Goal: Task Accomplishment & Management: Complete application form

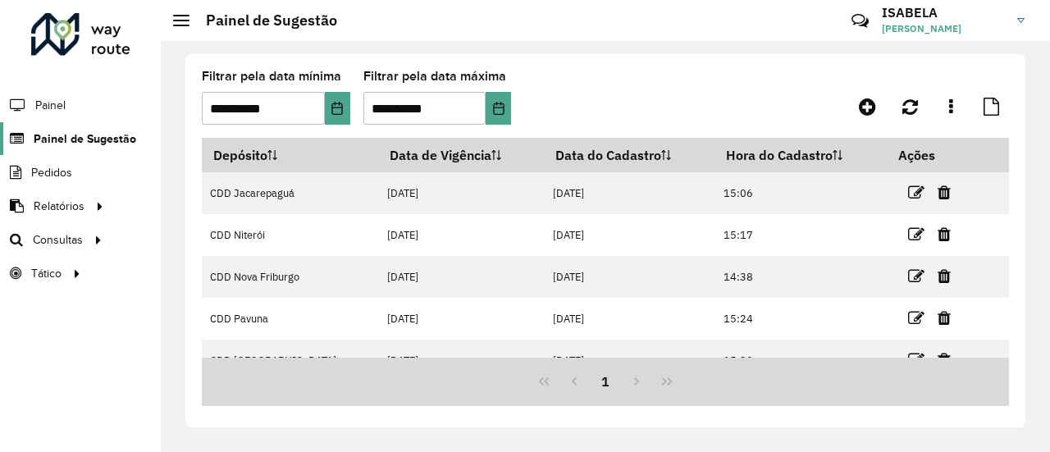
scroll to position [132, 0]
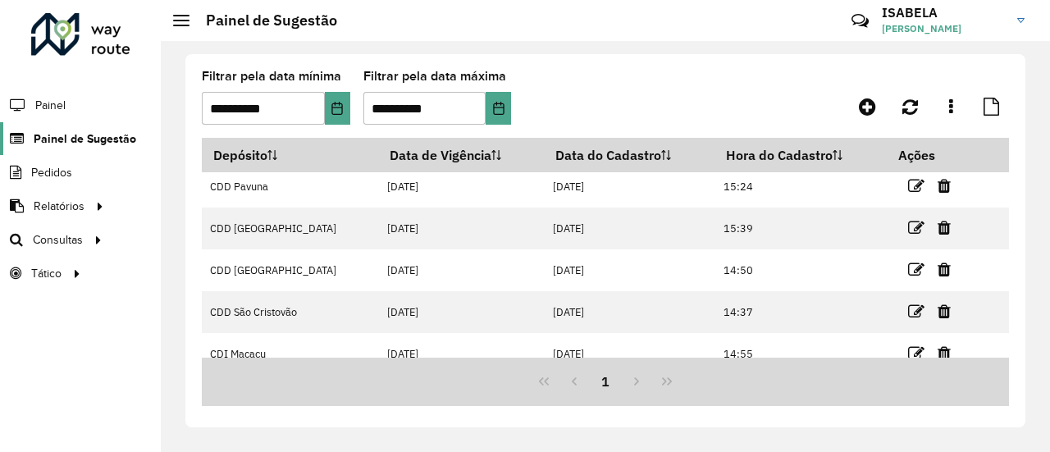
click at [92, 135] on span "Painel de Sugestão" at bounding box center [85, 138] width 103 height 17
click at [117, 130] on span "Painel de Sugestão" at bounding box center [85, 138] width 103 height 17
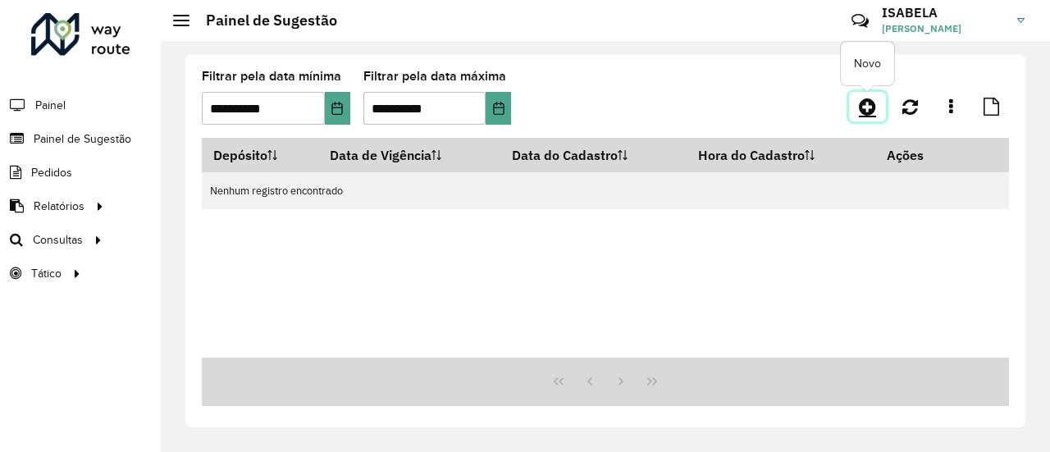
click at [873, 111] on icon at bounding box center [867, 107] width 17 height 20
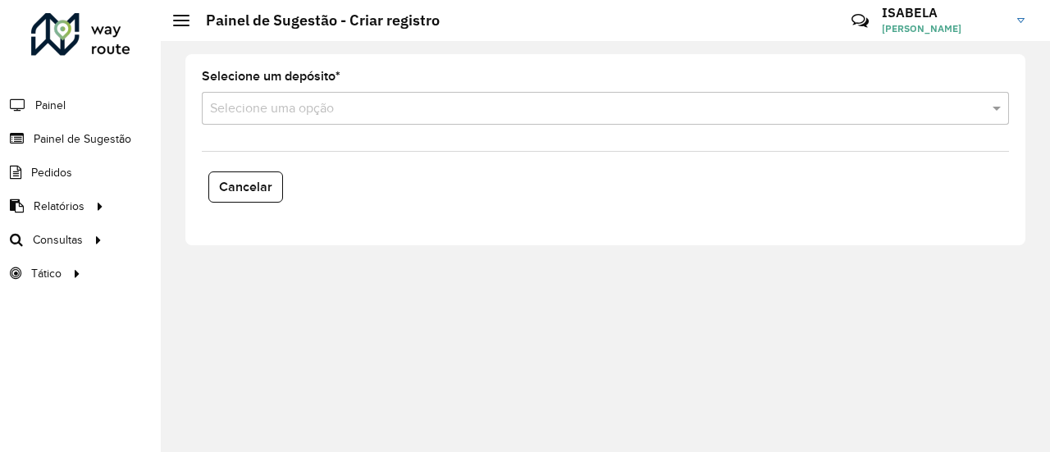
click at [844, 112] on input "text" at bounding box center [589, 109] width 758 height 20
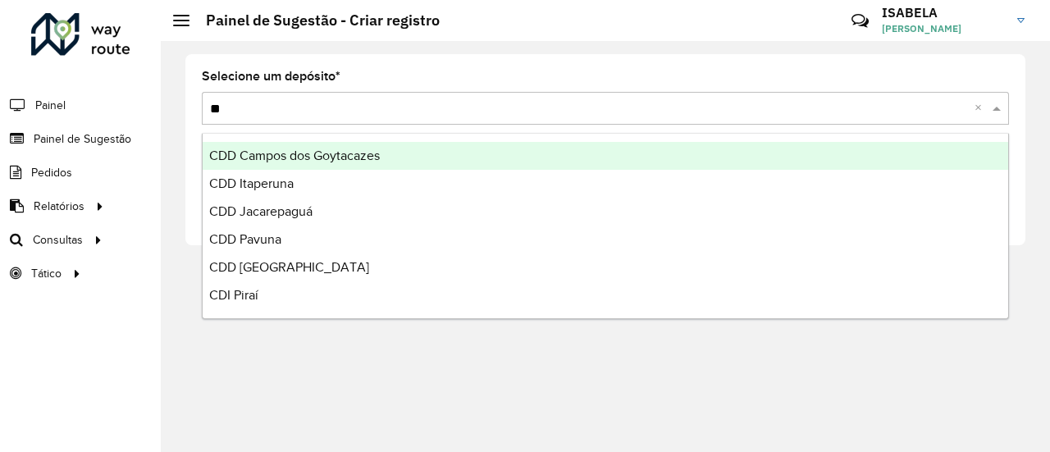
type input "***"
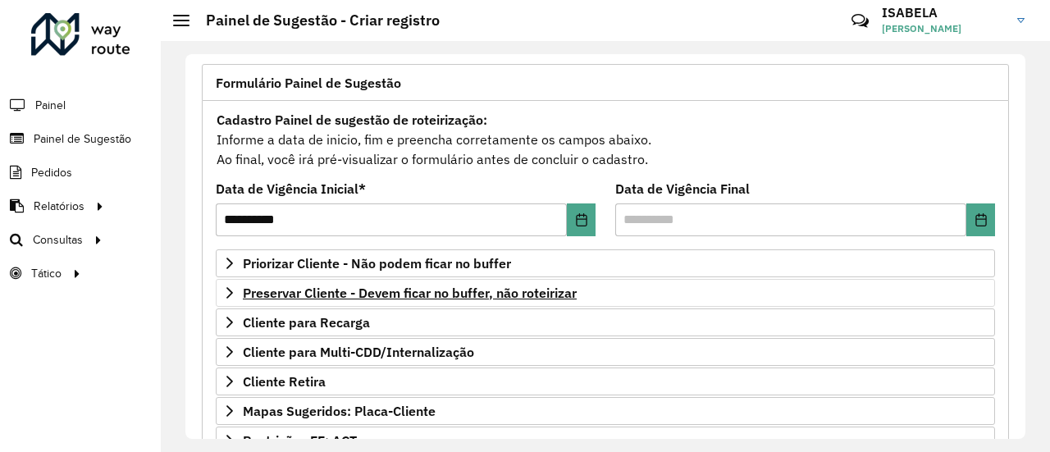
scroll to position [169, 0]
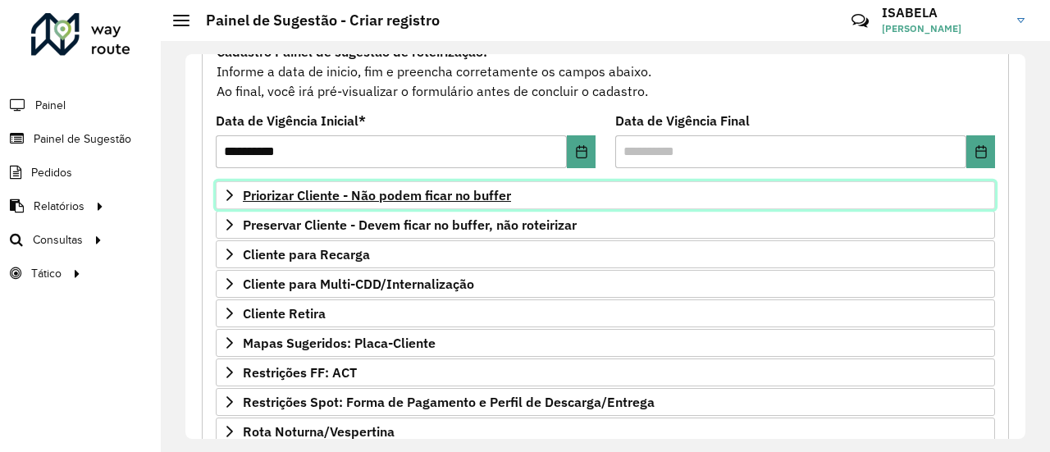
click at [312, 189] on span "Priorizar Cliente - Não podem ficar no buffer" at bounding box center [377, 195] width 268 height 13
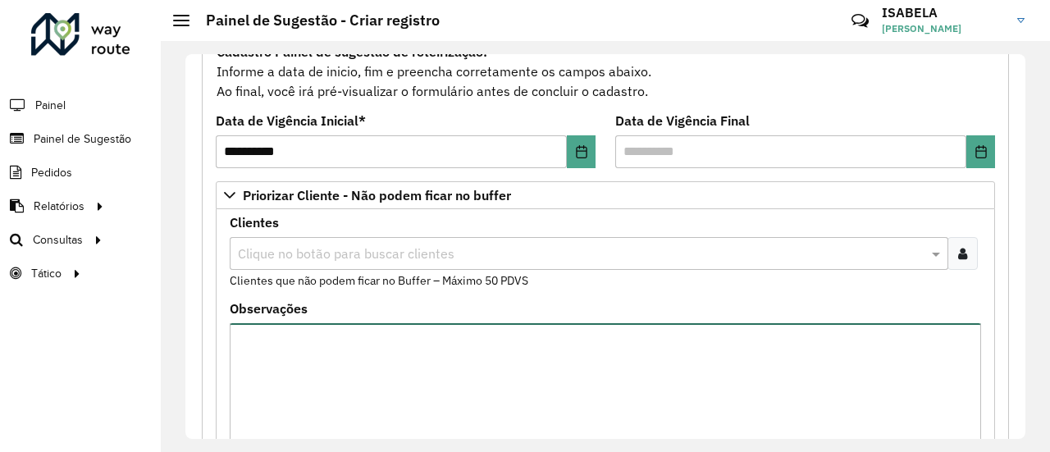
click at [307, 335] on textarea "Observações" at bounding box center [606, 392] width 752 height 139
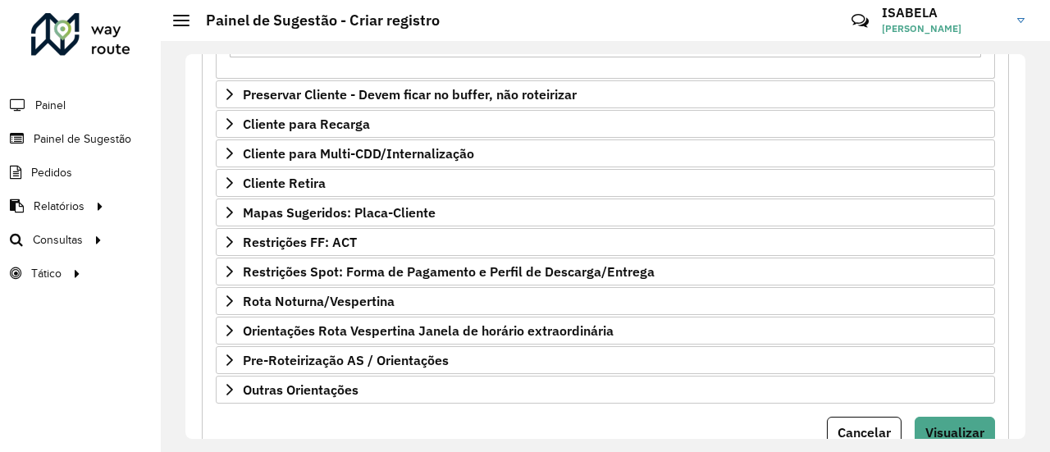
scroll to position [630, 0]
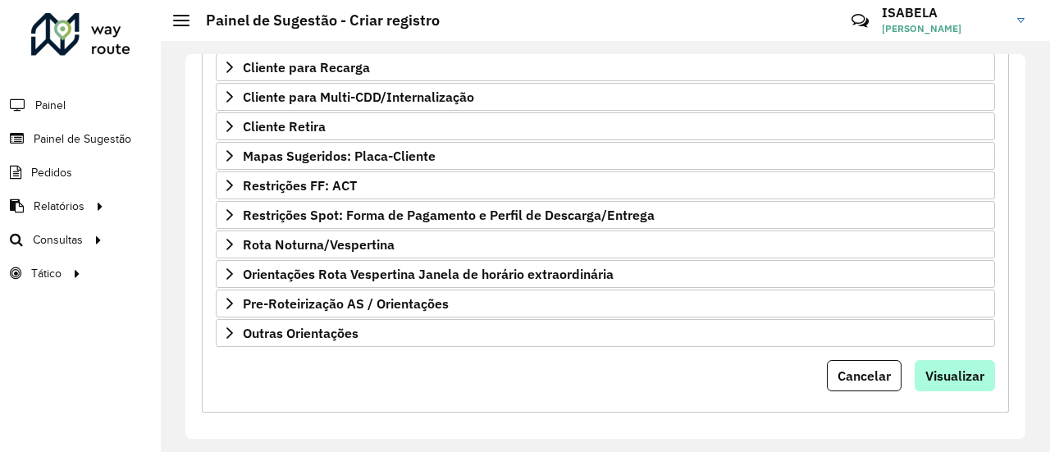
type textarea "**********"
click at [951, 360] on button "Visualizar" at bounding box center [955, 375] width 80 height 31
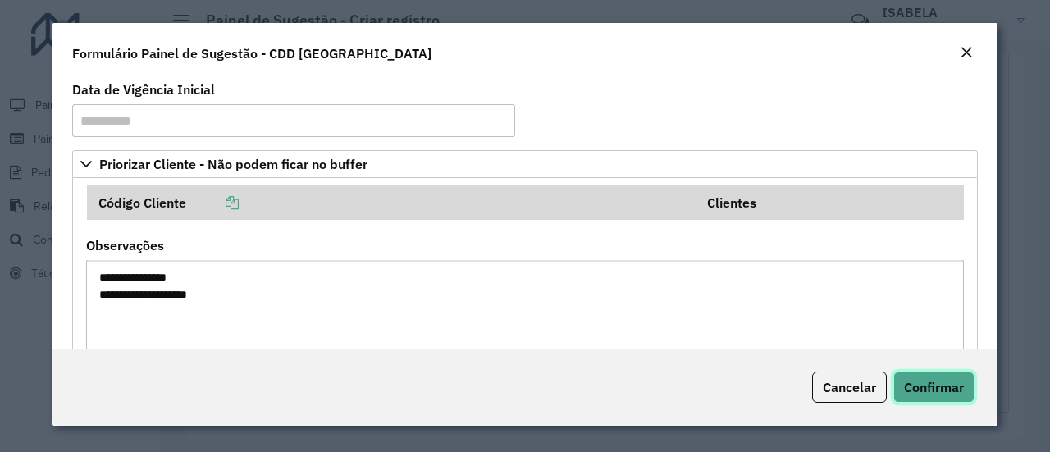
click at [944, 376] on button "Confirmar" at bounding box center [933, 387] width 81 height 31
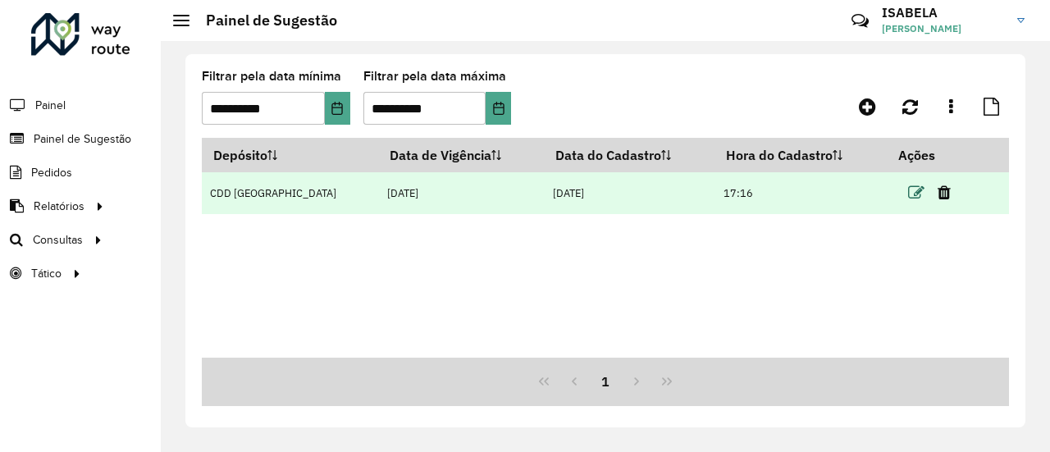
click at [908, 198] on icon at bounding box center [916, 193] width 16 height 16
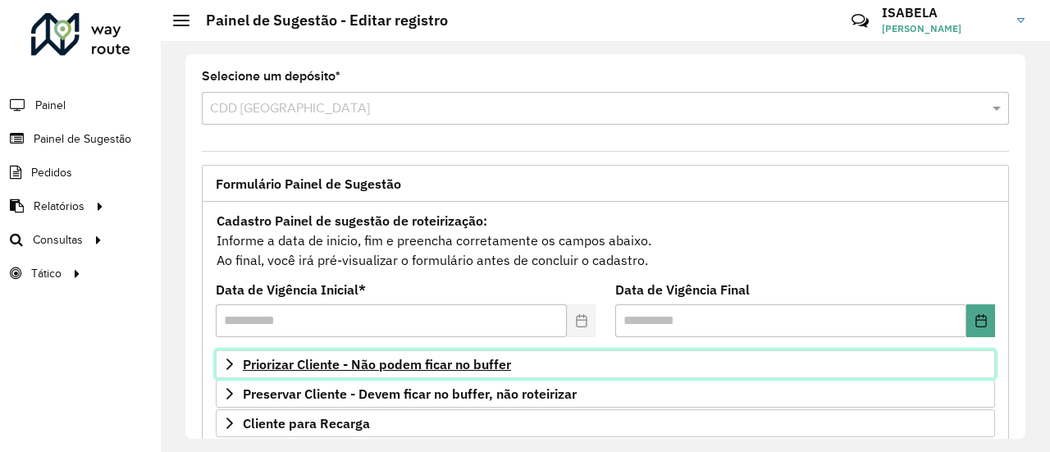
click at [377, 359] on span "Priorizar Cliente - Não podem ficar no buffer" at bounding box center [377, 364] width 268 height 13
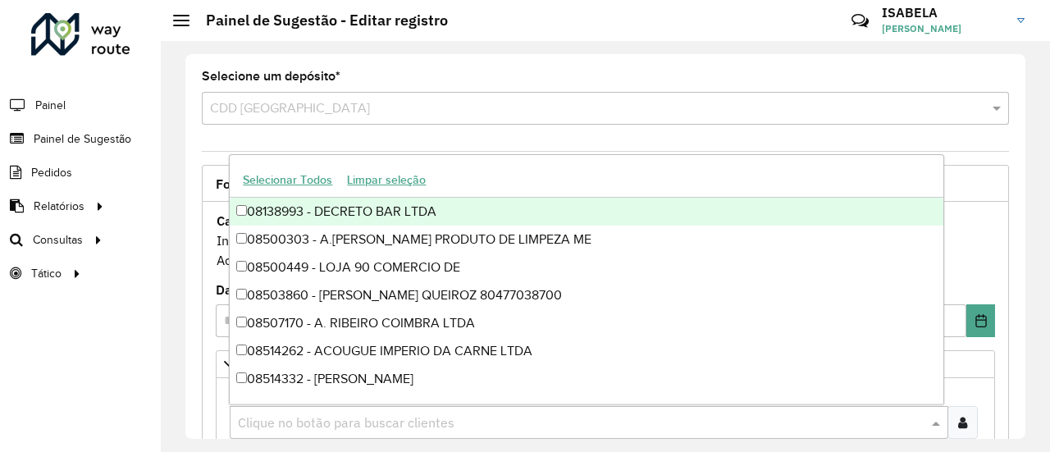
click at [389, 414] on input "text" at bounding box center [581, 424] width 694 height 20
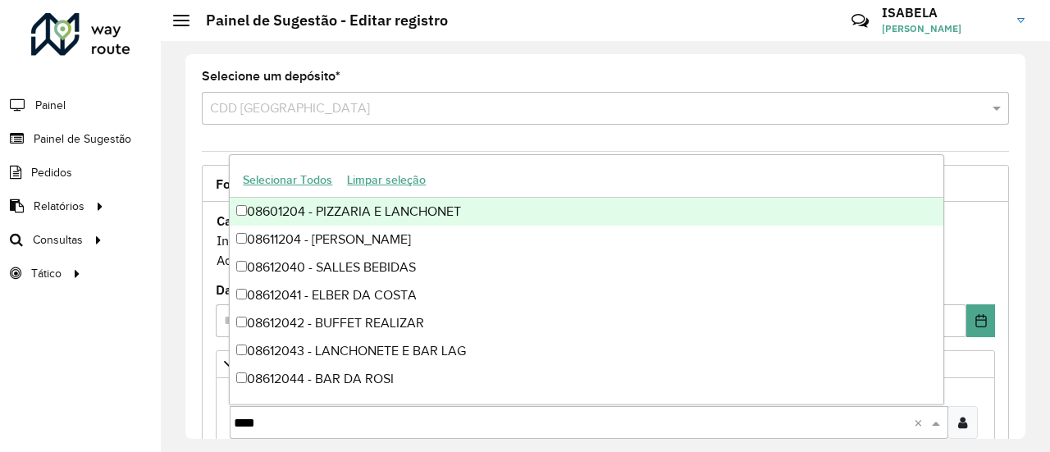
type input "*****"
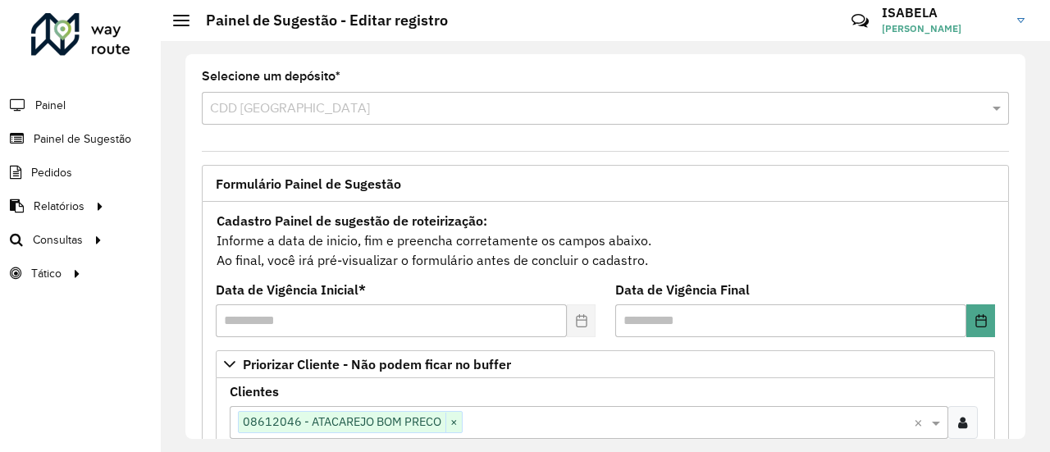
drag, startPoint x: 1026, startPoint y: 166, endPoint x: 1032, endPoint y: 270, distance: 104.4
click at [1032, 267] on div "**********" at bounding box center [605, 246] width 889 height 411
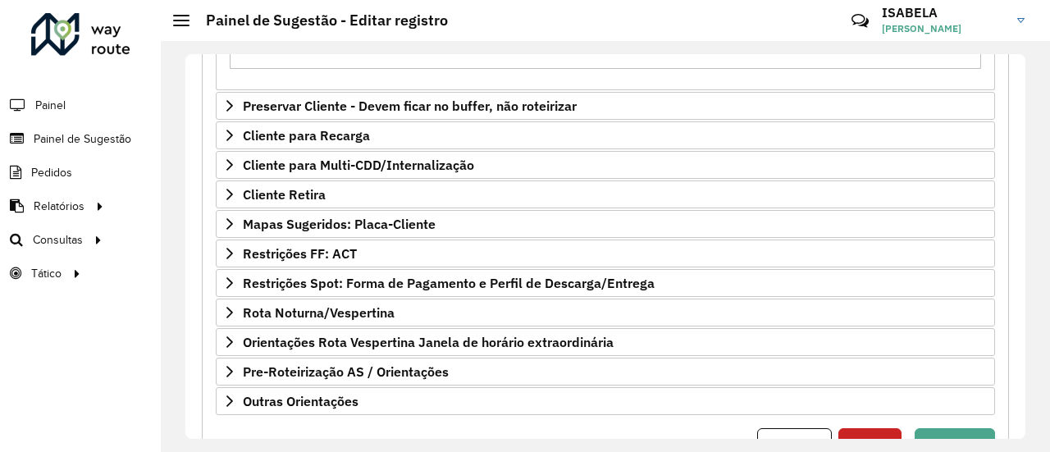
scroll to position [630, 0]
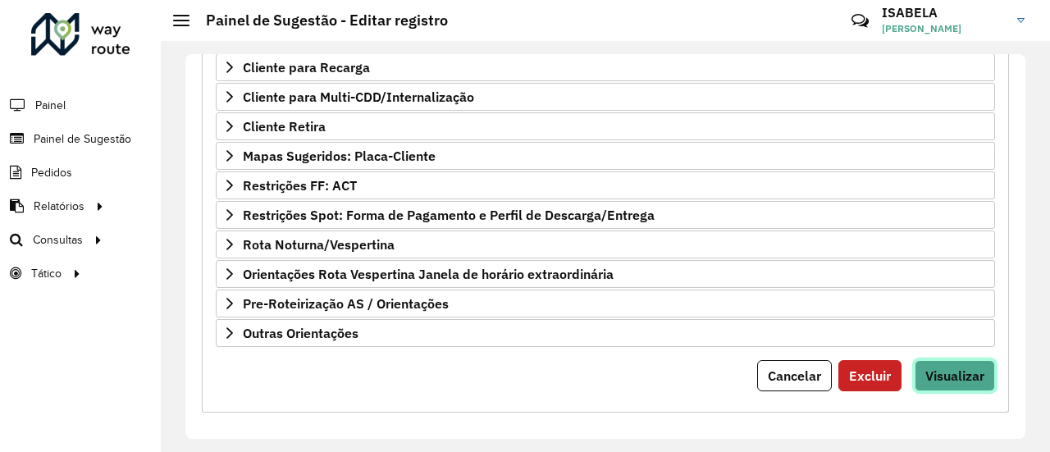
click at [938, 368] on span "Visualizar" at bounding box center [954, 376] width 59 height 16
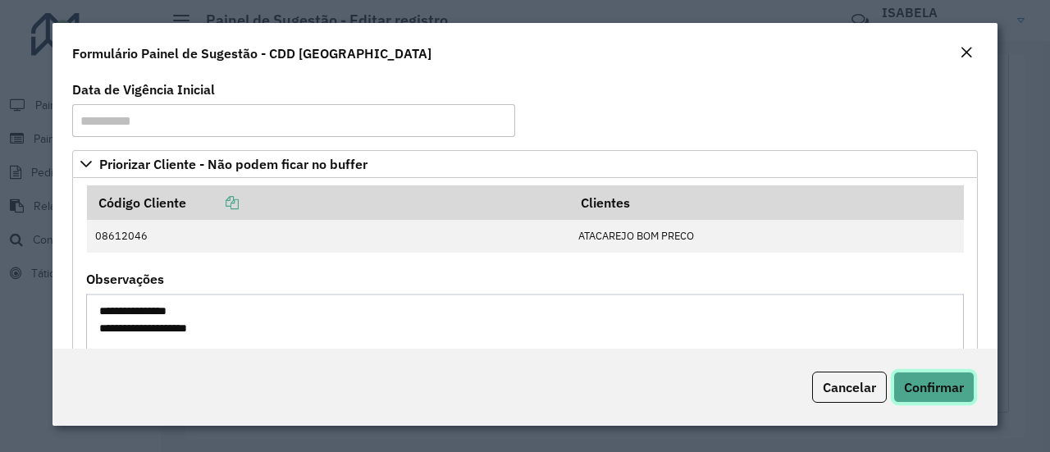
click at [937, 377] on button "Confirmar" at bounding box center [933, 387] width 81 height 31
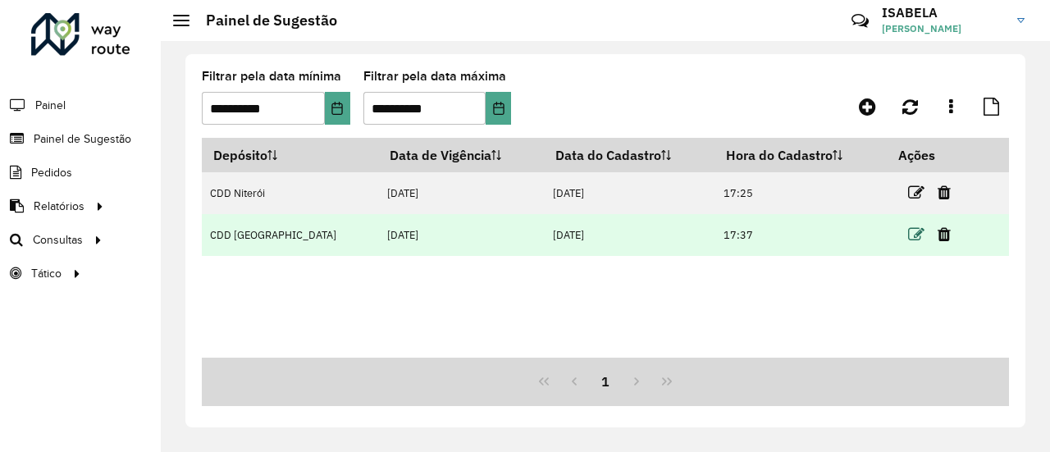
click at [908, 231] on icon at bounding box center [916, 234] width 16 height 16
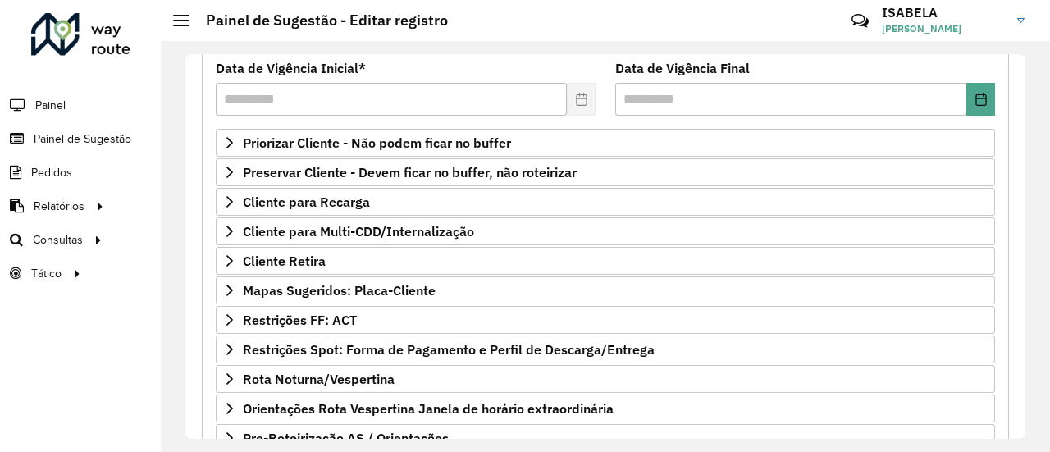
scroll to position [293, 0]
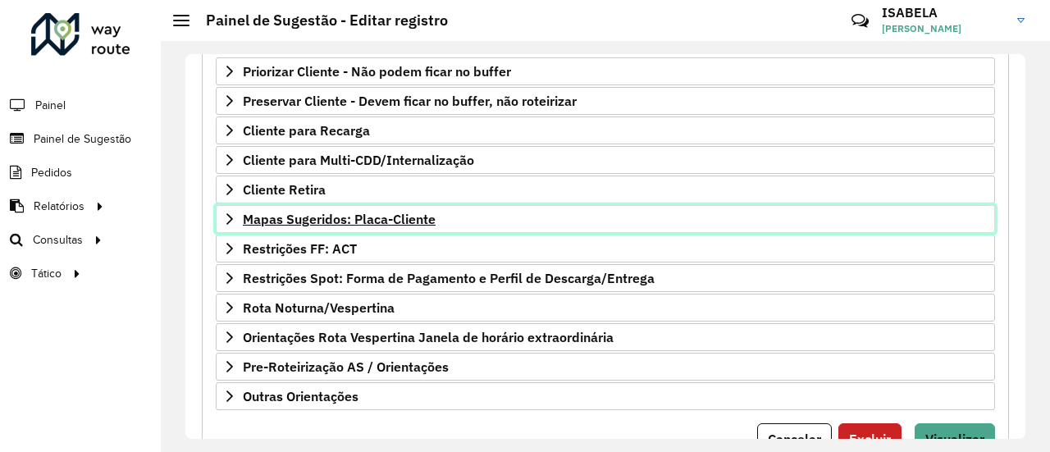
click at [354, 216] on span "Mapas Sugeridos: Placa-Cliente" at bounding box center [339, 218] width 193 height 13
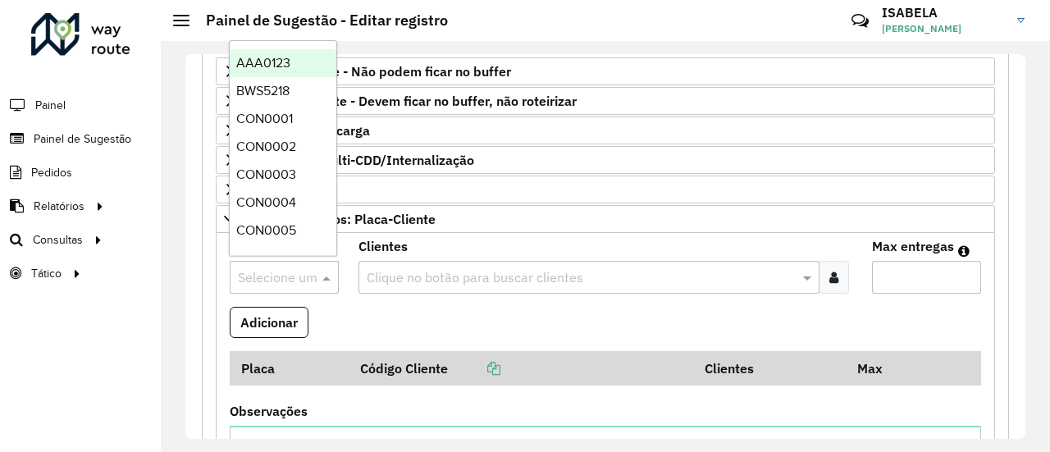
click at [281, 281] on input "text" at bounding box center [268, 278] width 60 height 20
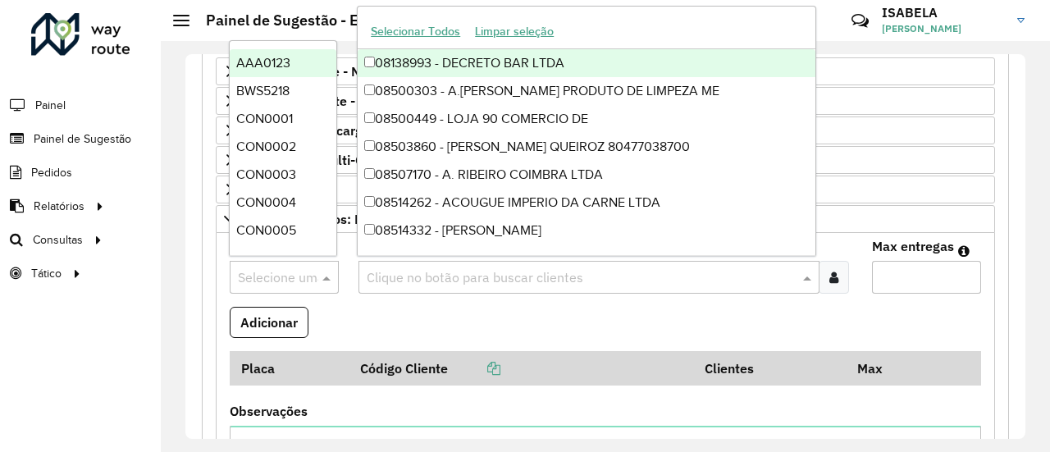
click at [393, 278] on input "text" at bounding box center [581, 278] width 437 height 20
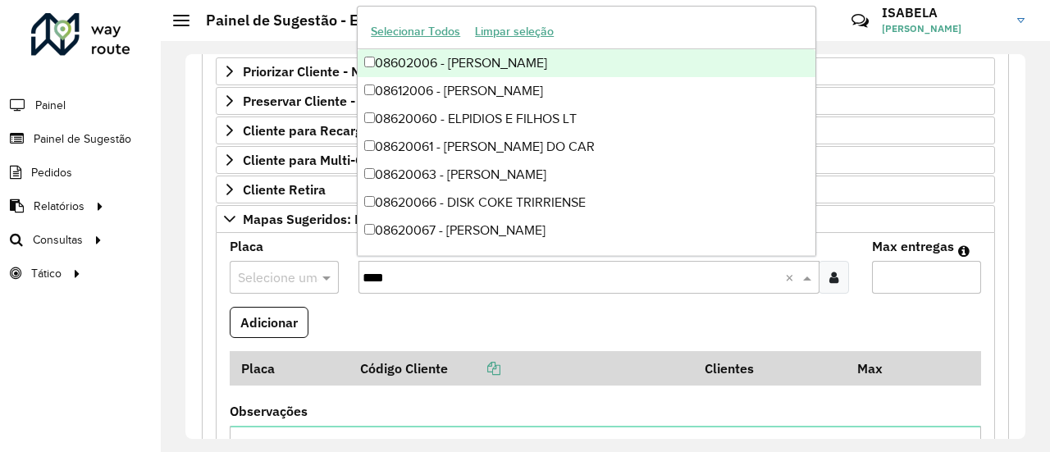
type input "*****"
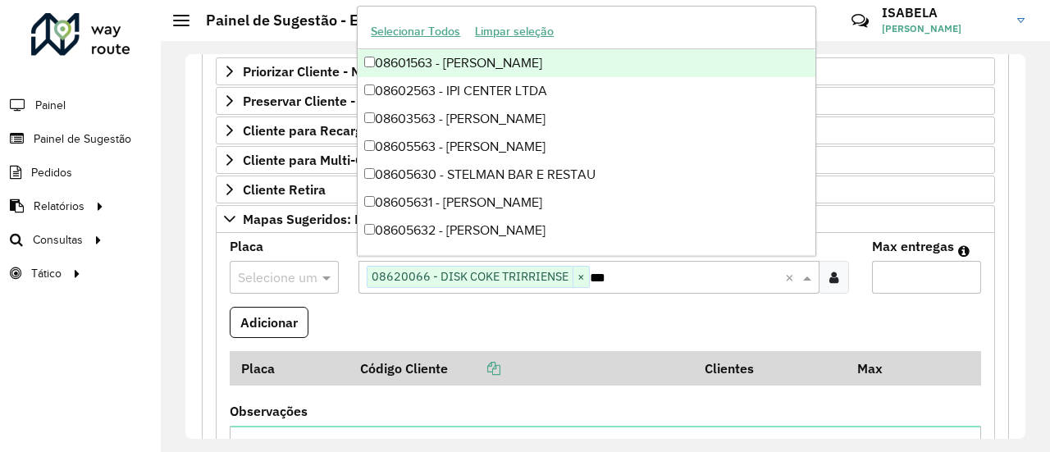
type input "****"
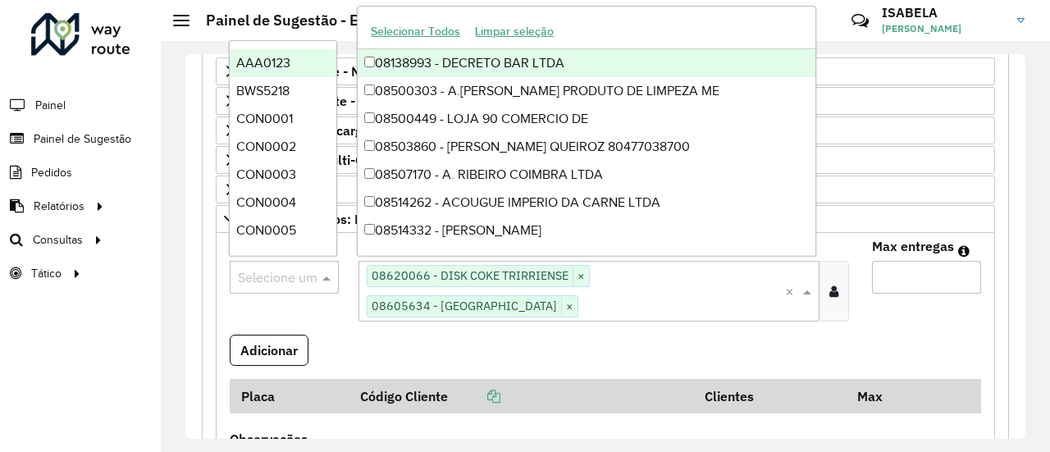
click at [290, 280] on input "text" at bounding box center [268, 278] width 60 height 20
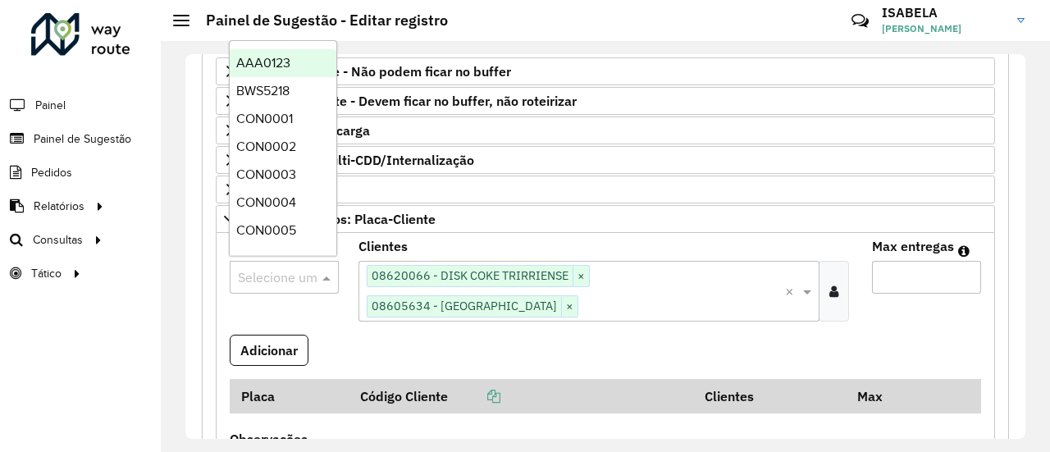
click at [950, 272] on input "Max entregas" at bounding box center [926, 277] width 109 height 33
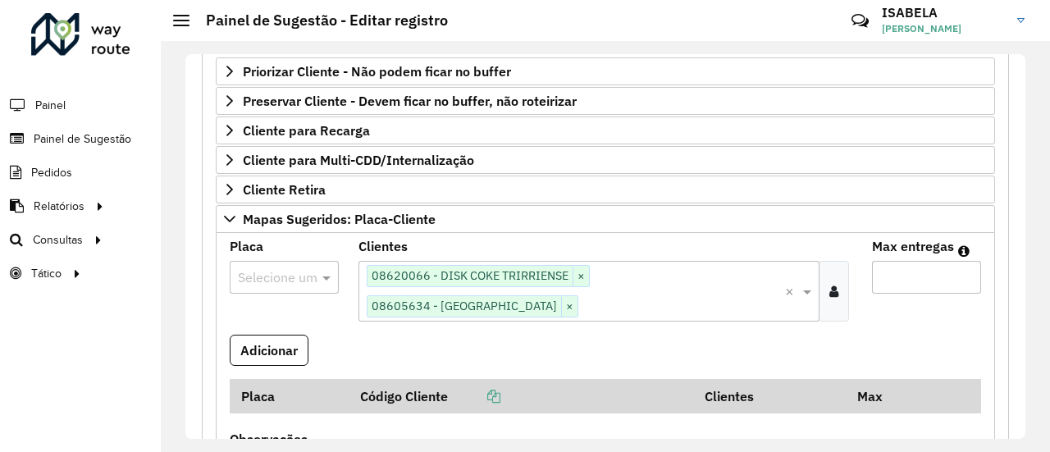
type input "*"
click at [619, 336] on formly-field "Adicionar" at bounding box center [605, 357] width 771 height 44
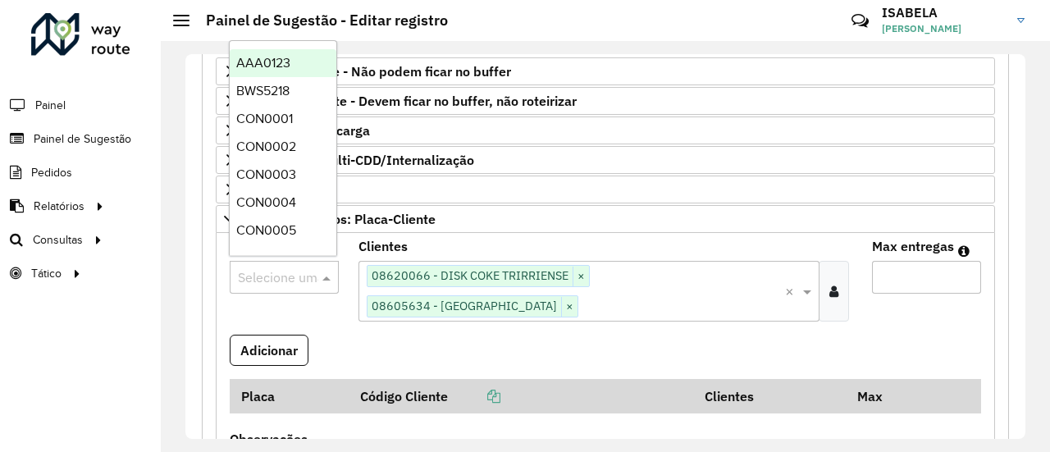
click at [286, 272] on input "text" at bounding box center [268, 278] width 60 height 20
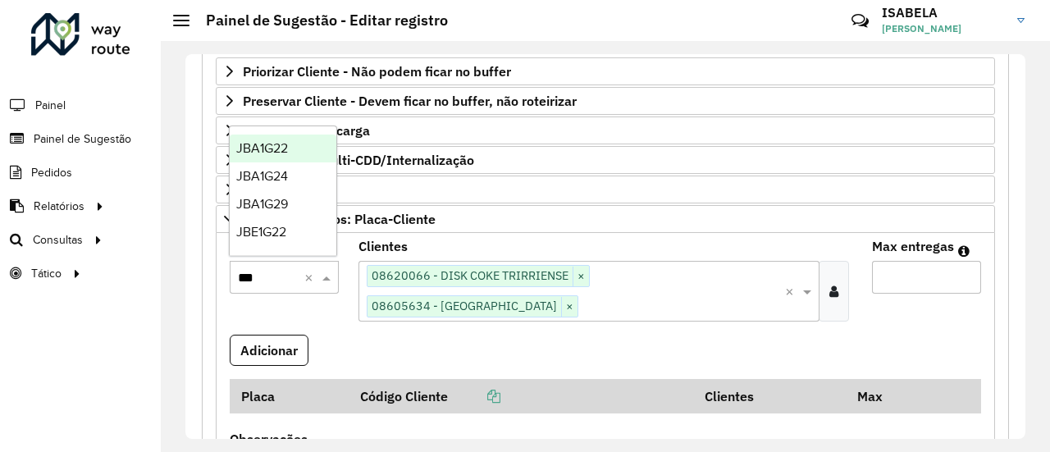
type input "****"
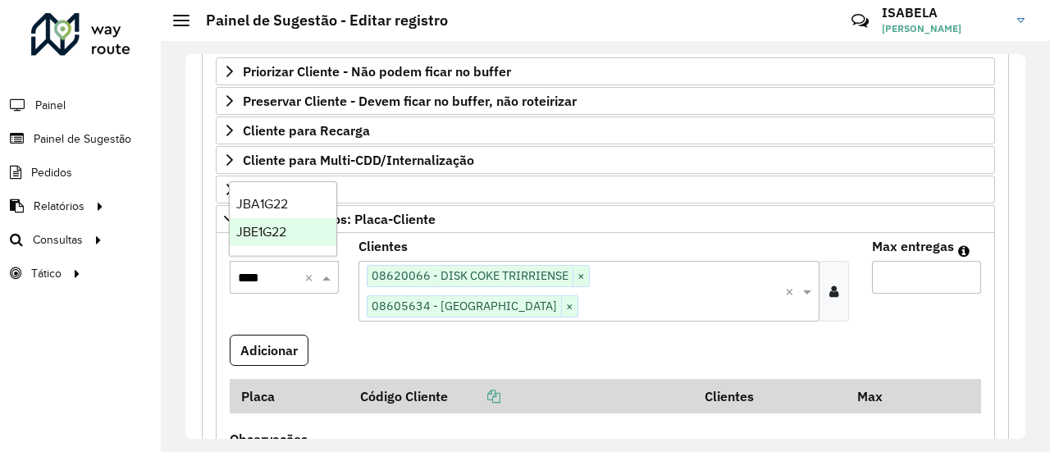
click at [260, 229] on span "JBE1G22" at bounding box center [261, 232] width 50 height 14
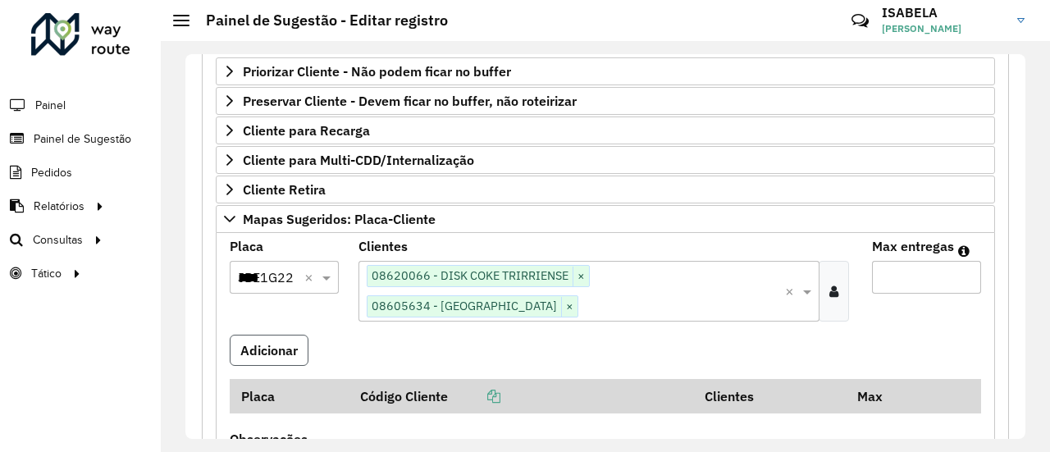
click at [294, 335] on button "Adicionar" at bounding box center [269, 350] width 79 height 31
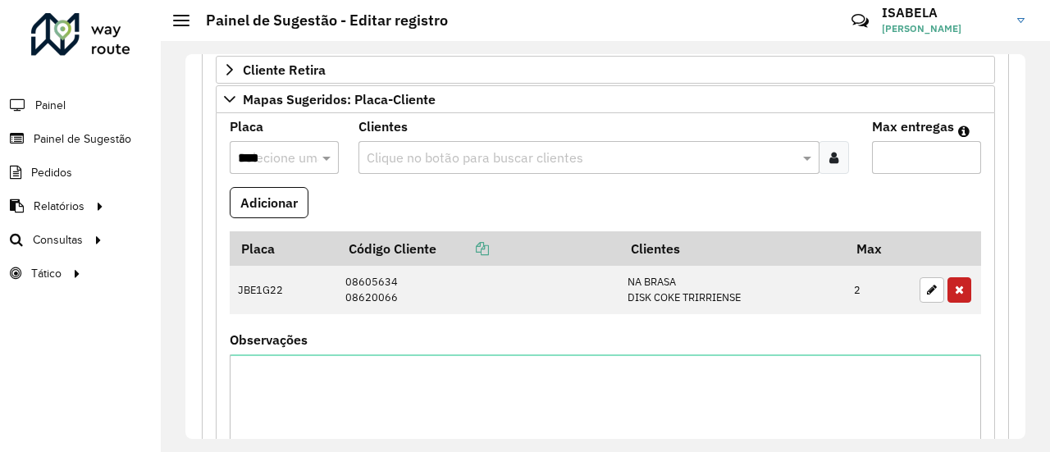
scroll to position [423, 0]
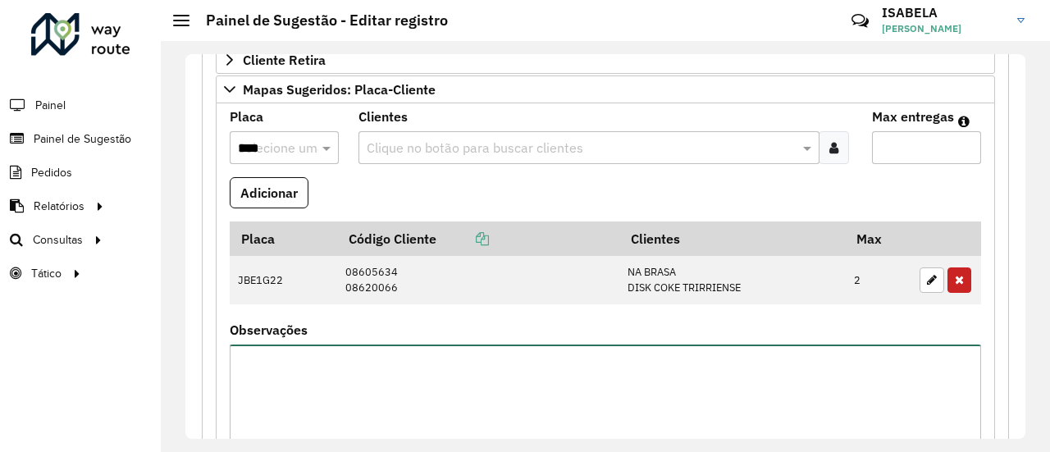
click at [558, 401] on textarea "Observações" at bounding box center [606, 414] width 752 height 139
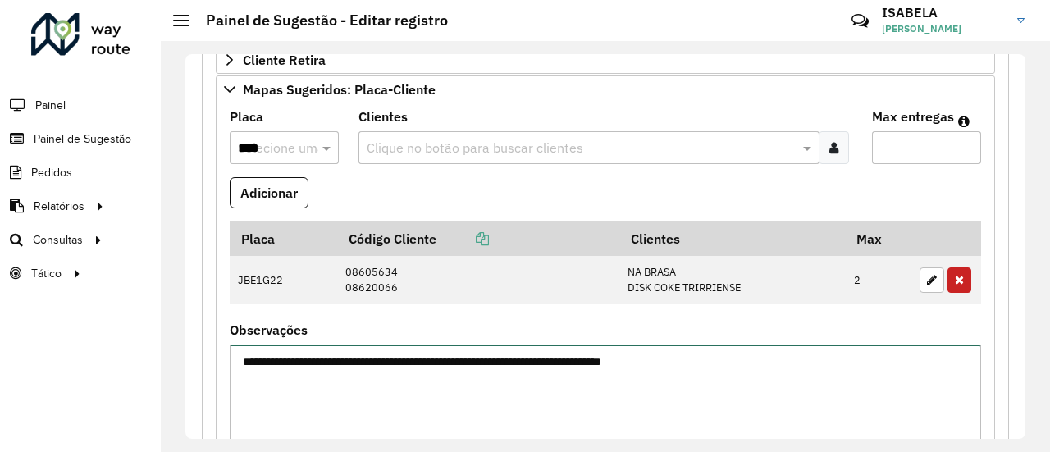
type textarea "**********"
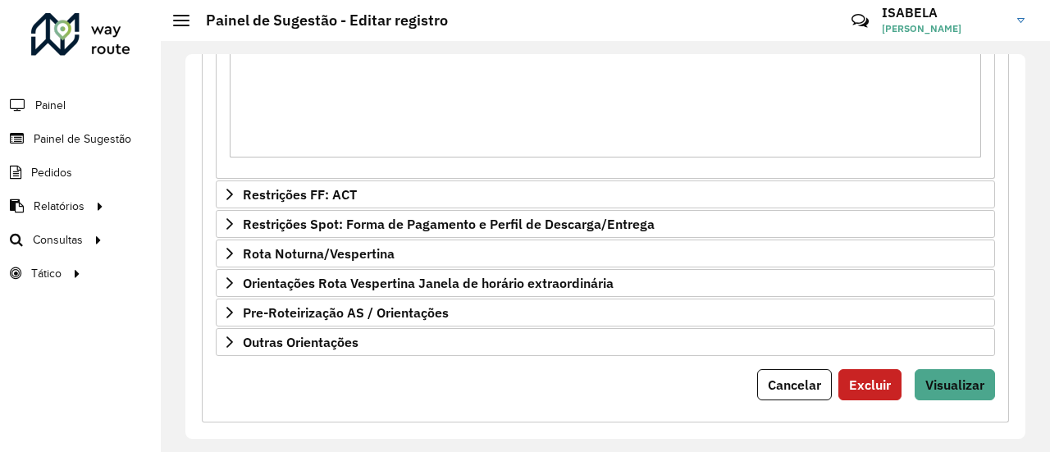
scroll to position [755, 0]
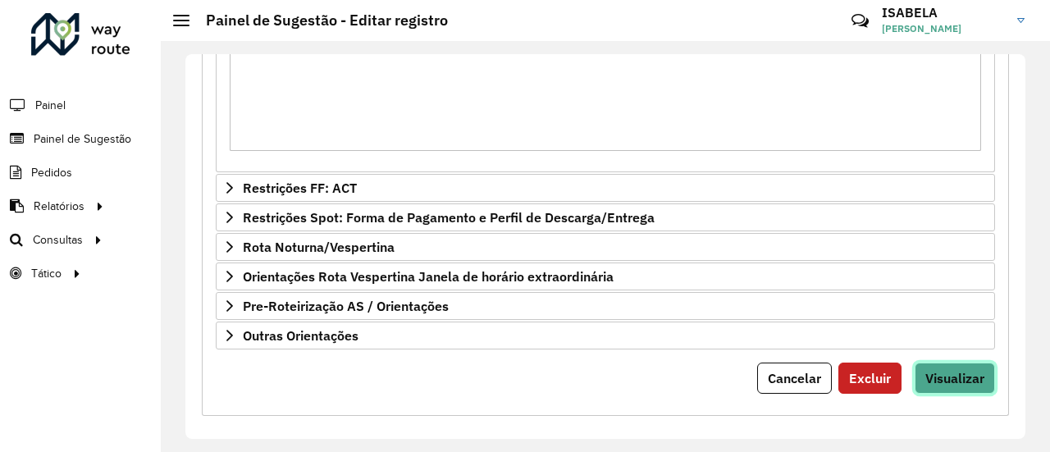
click at [959, 370] on span "Visualizar" at bounding box center [954, 378] width 59 height 16
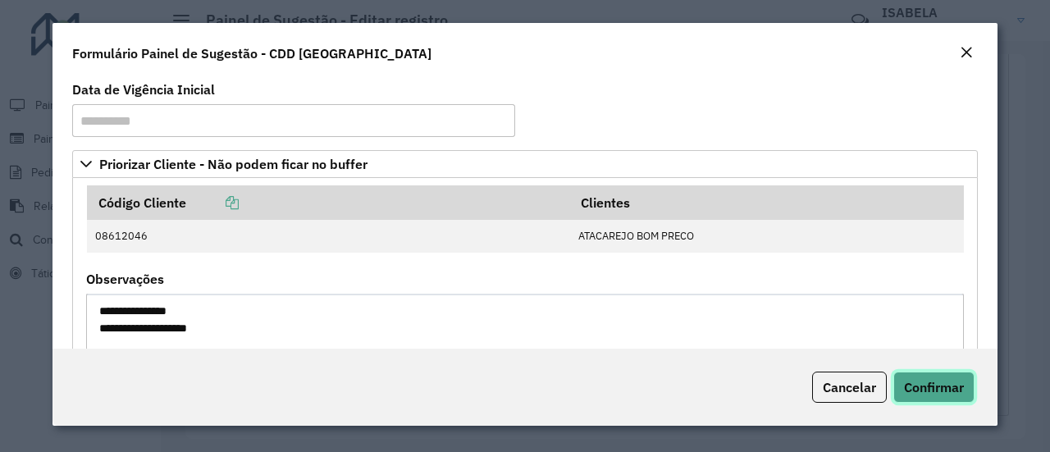
click at [937, 398] on button "Confirmar" at bounding box center [933, 387] width 81 height 31
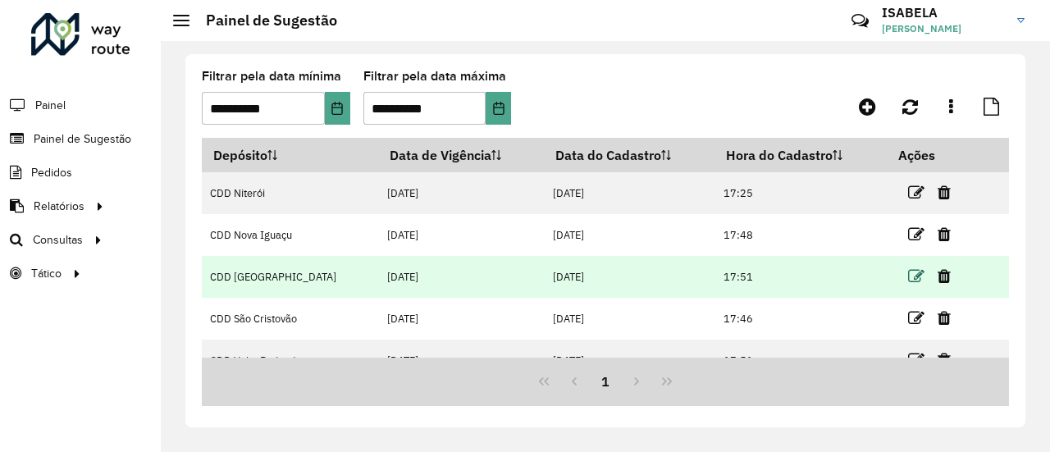
click at [908, 276] on icon at bounding box center [916, 276] width 16 height 16
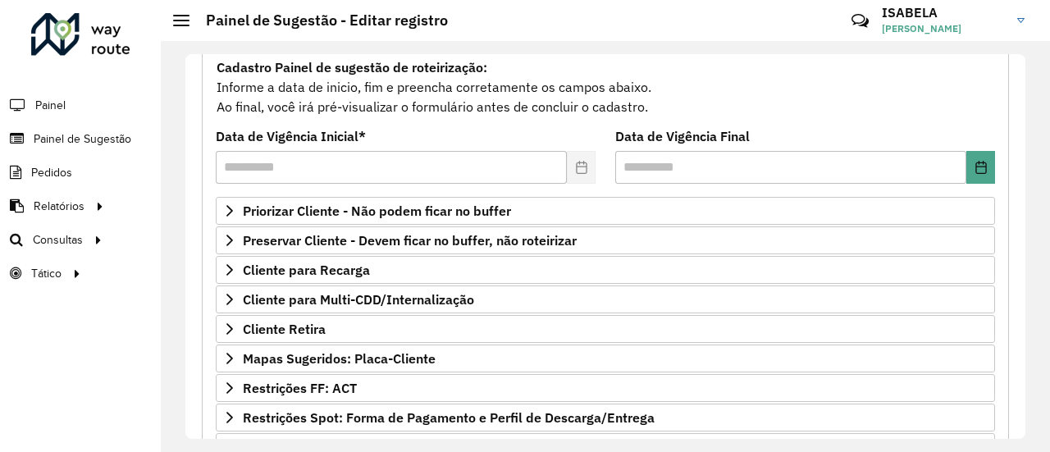
scroll to position [155, 0]
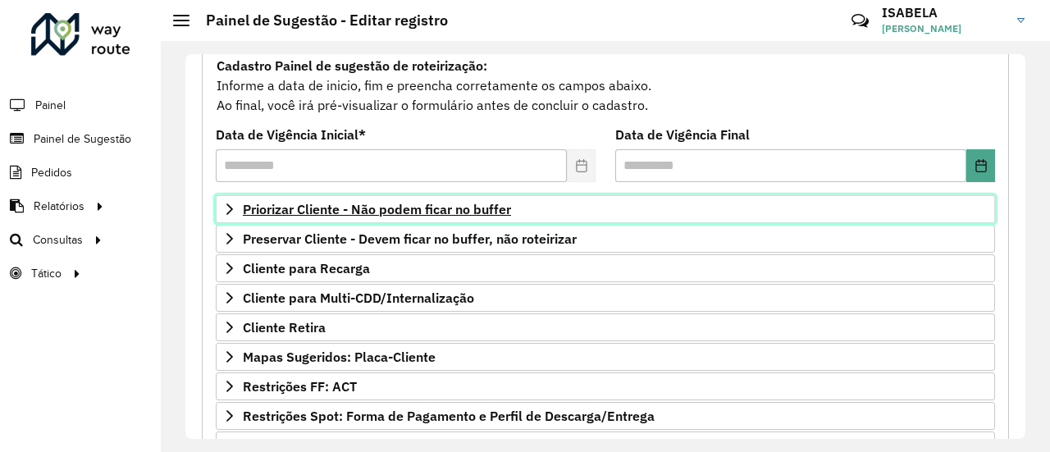
click at [488, 207] on span "Priorizar Cliente - Não podem ficar no buffer" at bounding box center [377, 209] width 268 height 13
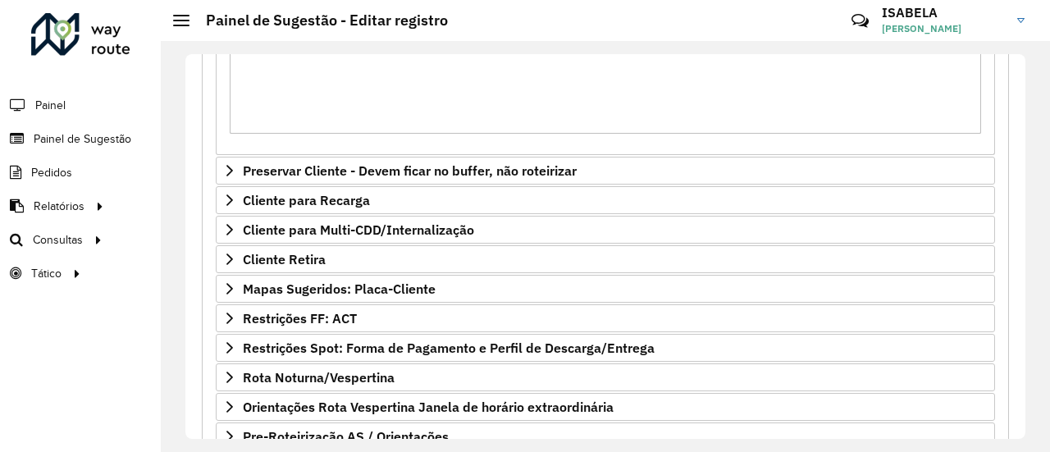
scroll to position [591, 0]
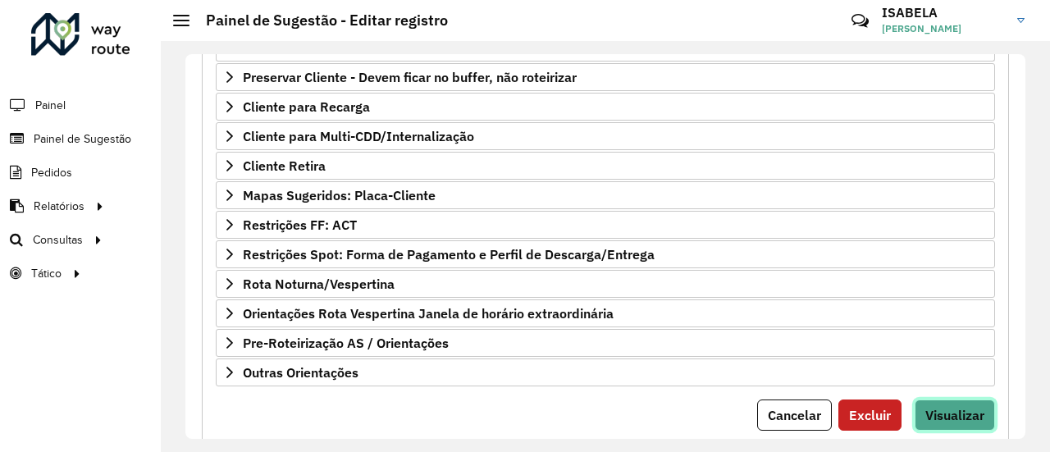
click at [966, 407] on span "Visualizar" at bounding box center [954, 415] width 59 height 16
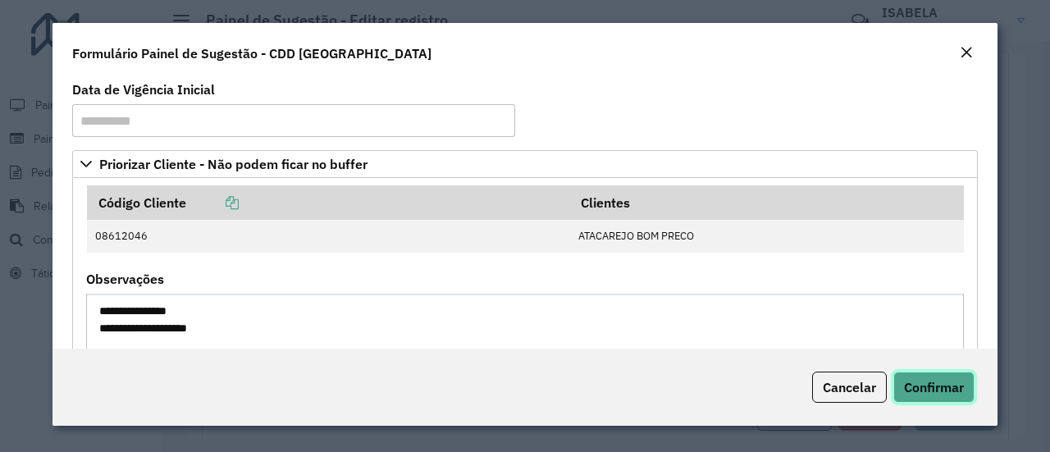
click at [925, 386] on span "Confirmar" at bounding box center [934, 387] width 60 height 16
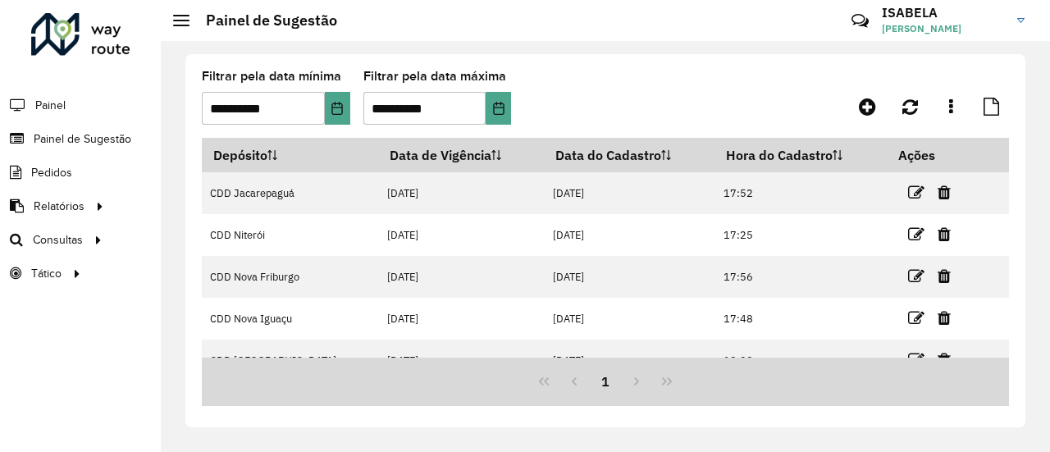
click at [684, 438] on div "**********" at bounding box center [605, 246] width 889 height 411
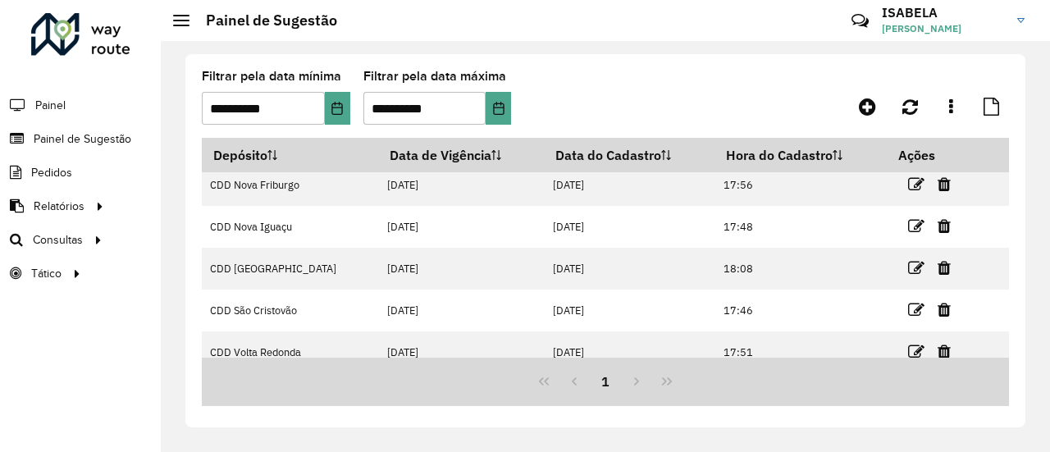
scroll to position [105, 0]
